Goal: Find specific page/section: Find specific page/section

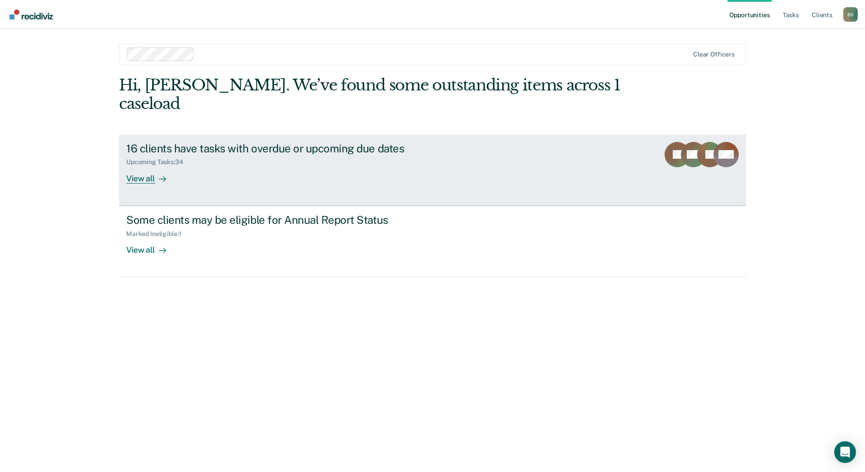
click at [142, 166] on div "View all" at bounding box center [151, 175] width 51 height 18
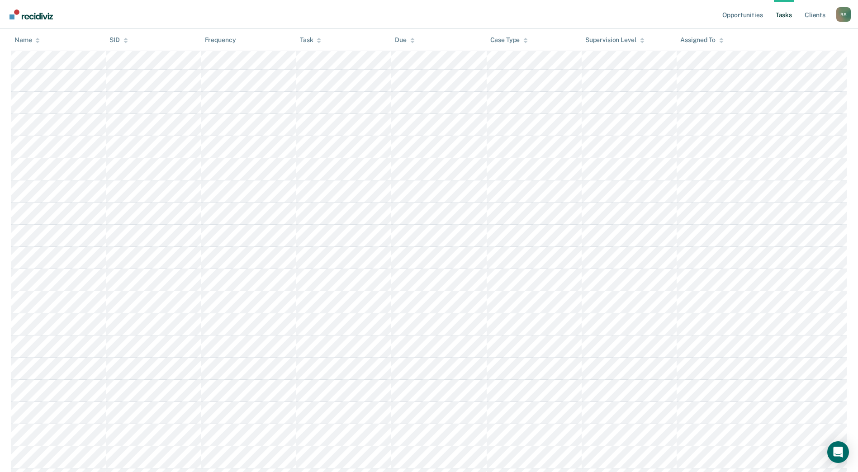
scroll to position [517, 0]
